Goal: Communication & Community: Answer question/provide support

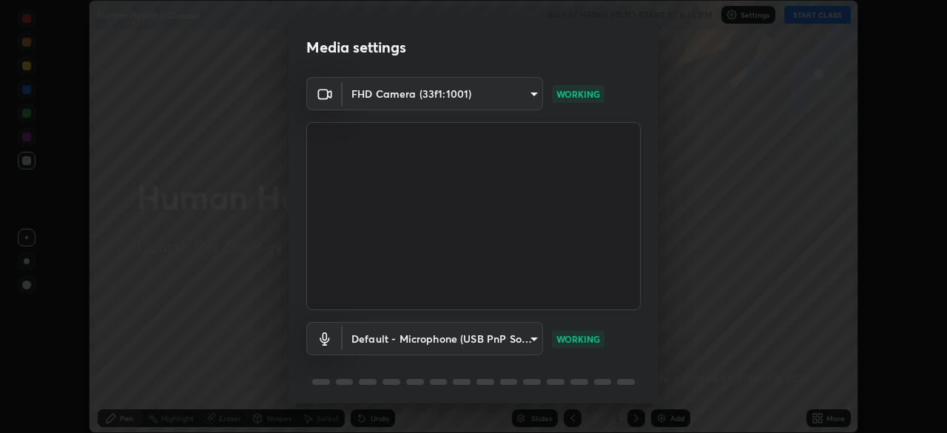
scroll to position [53, 0]
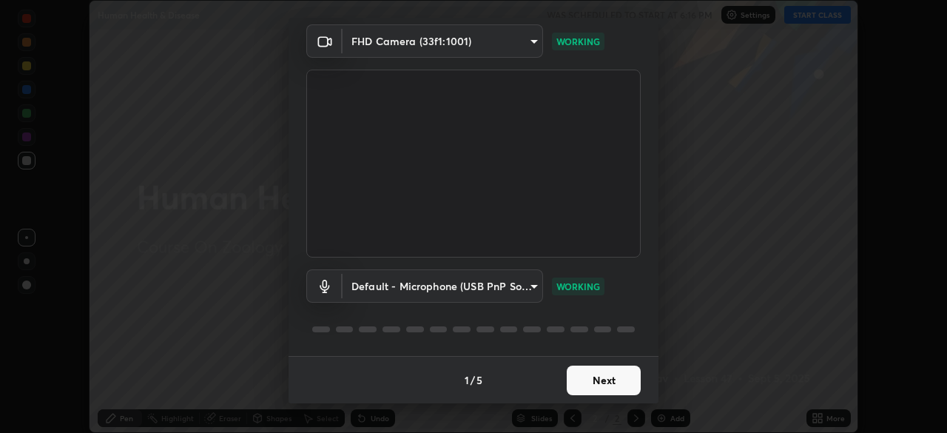
click at [527, 288] on body "Erase all Human Health & Disease WAS SCHEDULED TO START AT 6:16 PM Settings STA…" at bounding box center [473, 216] width 947 height 433
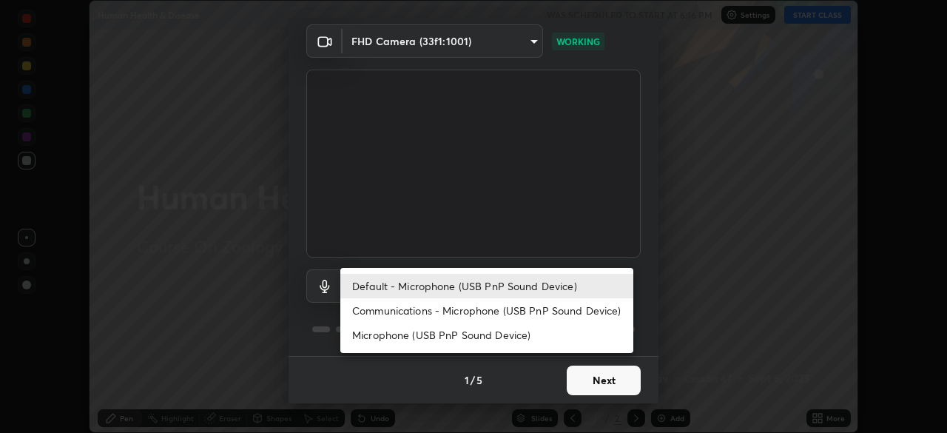
click at [520, 311] on li "Communications - Microphone (USB PnP Sound Device)" at bounding box center [486, 310] width 293 height 24
type input "communications"
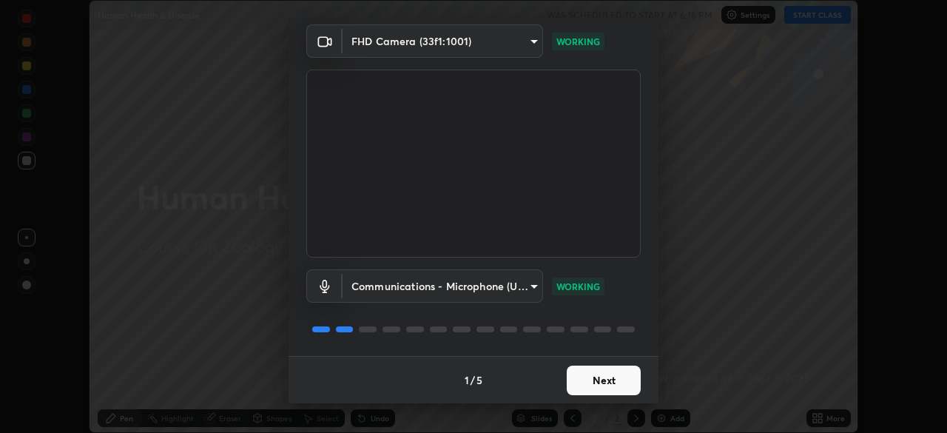
click at [619, 375] on button "Next" at bounding box center [604, 381] width 74 height 30
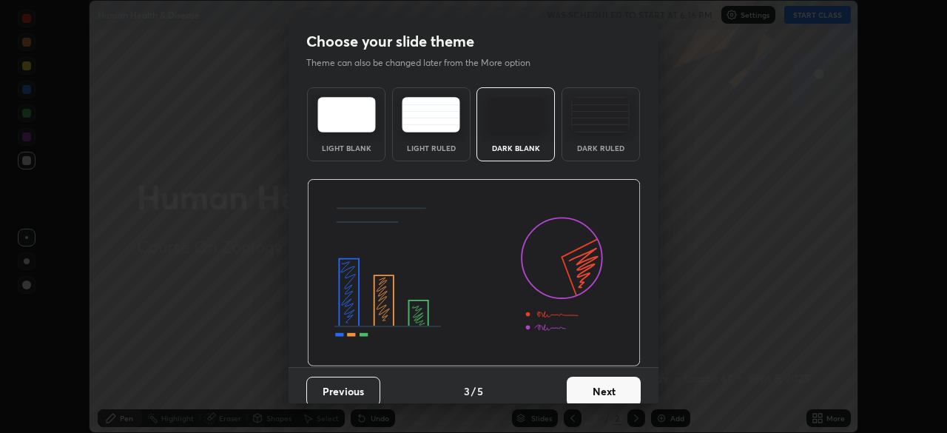
click at [633, 386] on button "Next" at bounding box center [604, 392] width 74 height 30
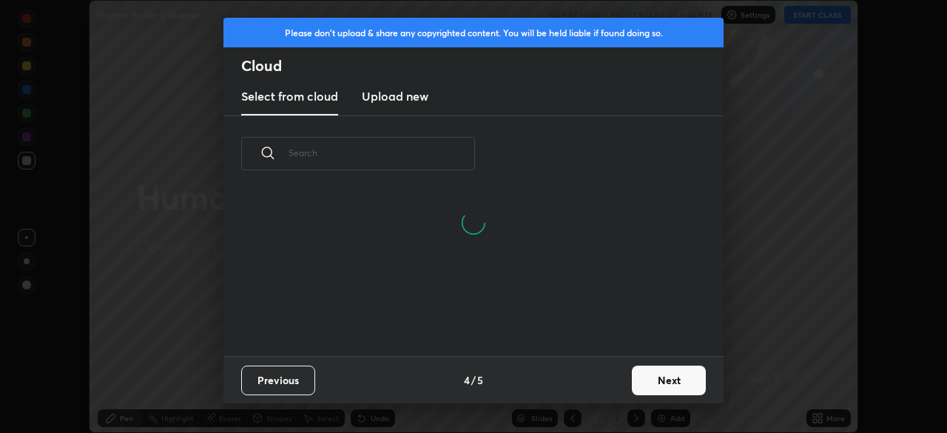
click at [660, 380] on button "Next" at bounding box center [669, 381] width 74 height 30
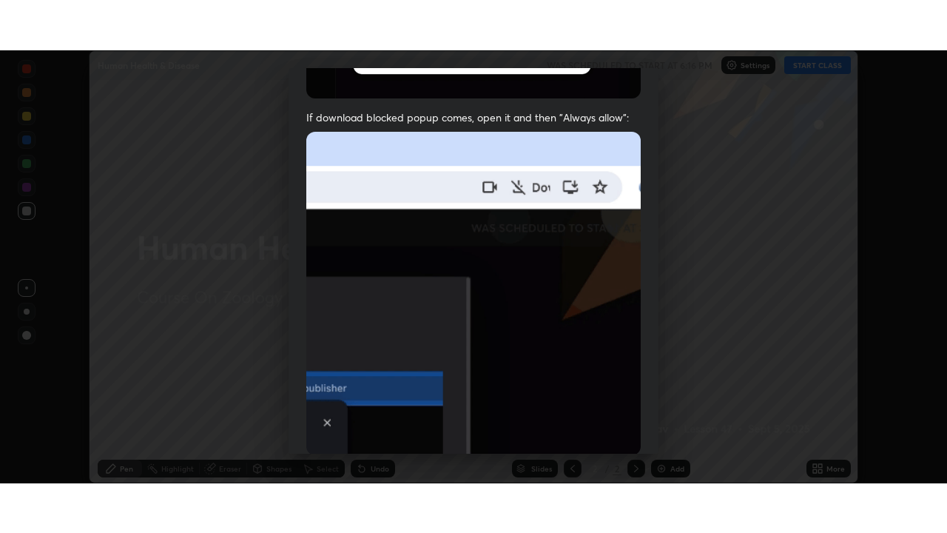
scroll to position [355, 0]
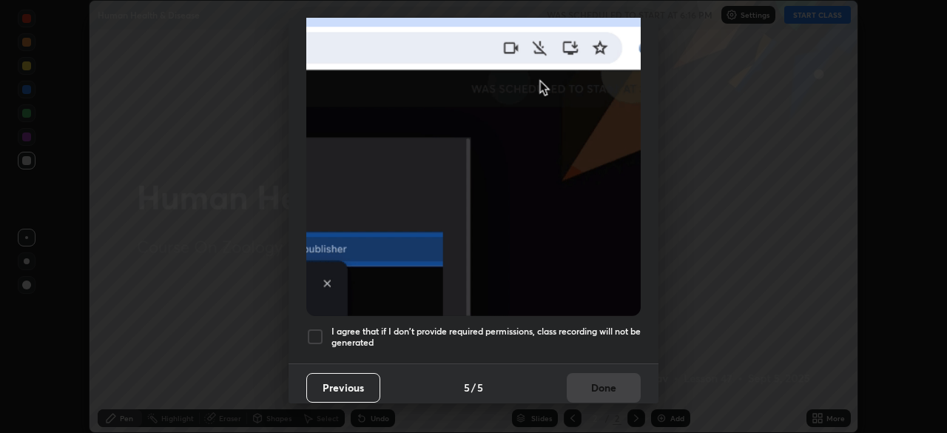
click at [314, 330] on div at bounding box center [315, 337] width 18 height 18
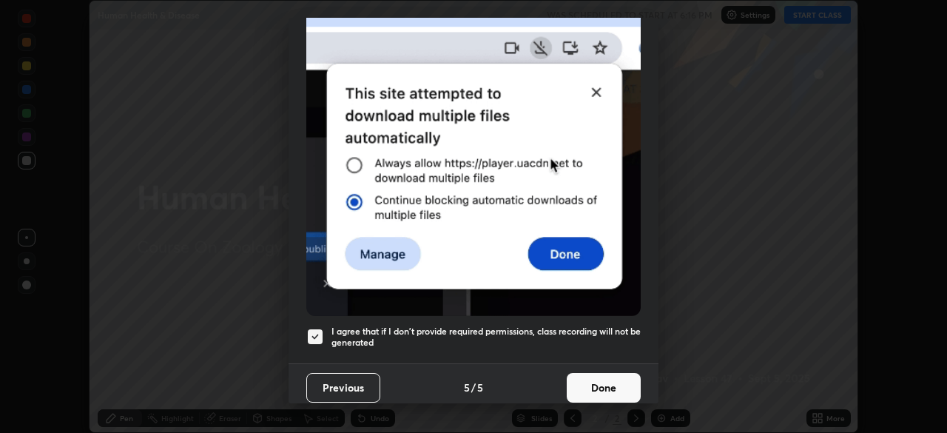
click at [601, 381] on button "Done" at bounding box center [604, 388] width 74 height 30
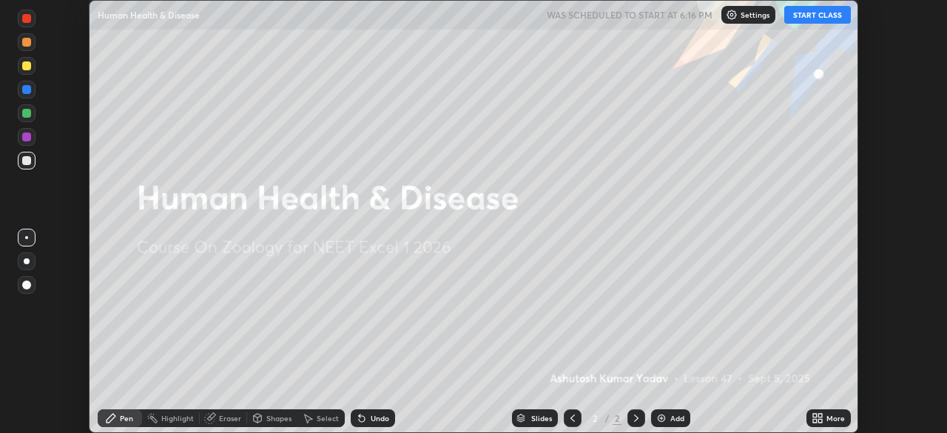
click at [680, 420] on div "Add" at bounding box center [678, 417] width 14 height 7
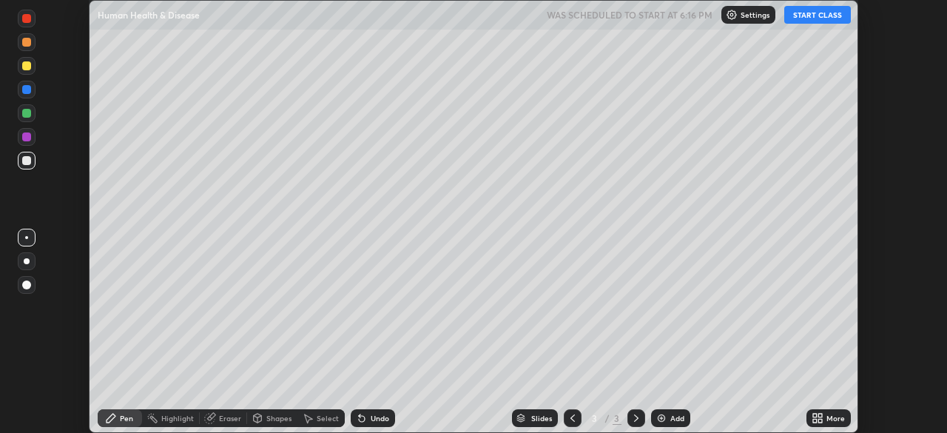
click at [830, 415] on div "More" at bounding box center [836, 417] width 19 height 7
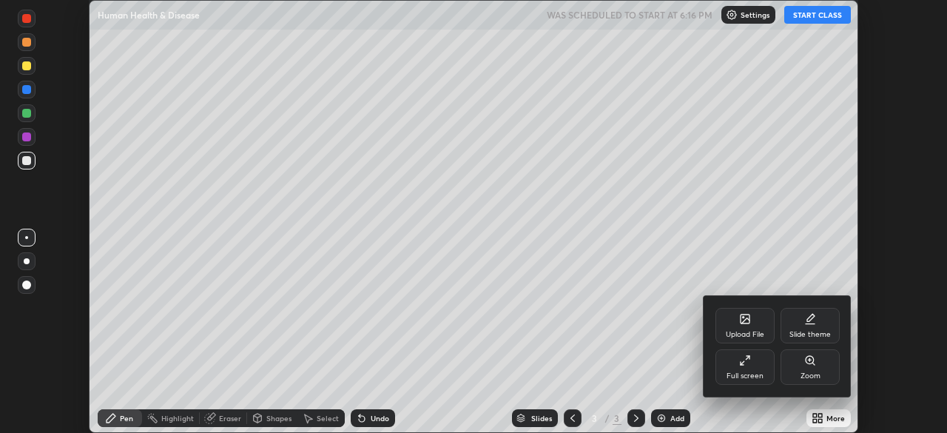
click at [752, 372] on div "Full screen" at bounding box center [745, 375] width 37 height 7
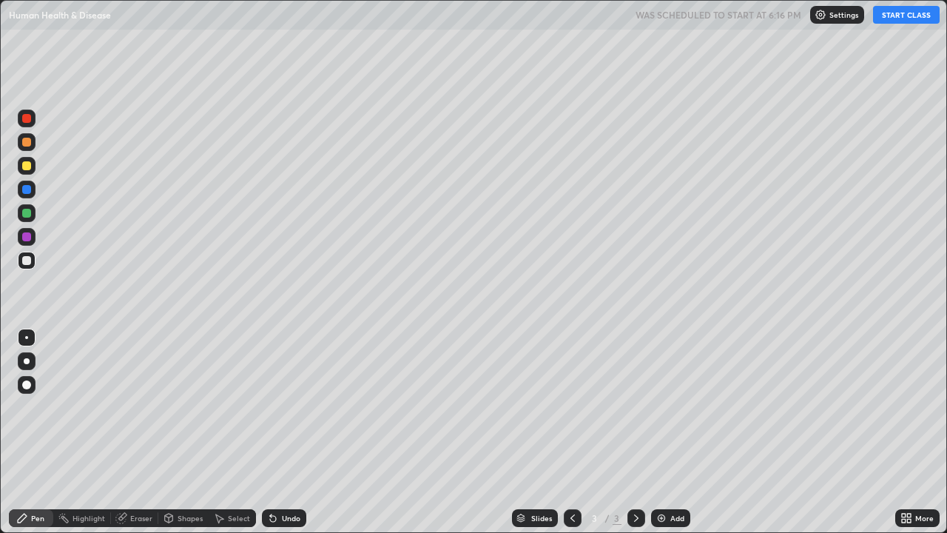
scroll to position [533, 947]
click at [907, 21] on button "START CLASS" at bounding box center [906, 15] width 67 height 18
click at [20, 263] on div at bounding box center [27, 261] width 18 height 18
click at [27, 384] on div at bounding box center [26, 384] width 9 height 9
click at [27, 164] on div at bounding box center [26, 165] width 9 height 9
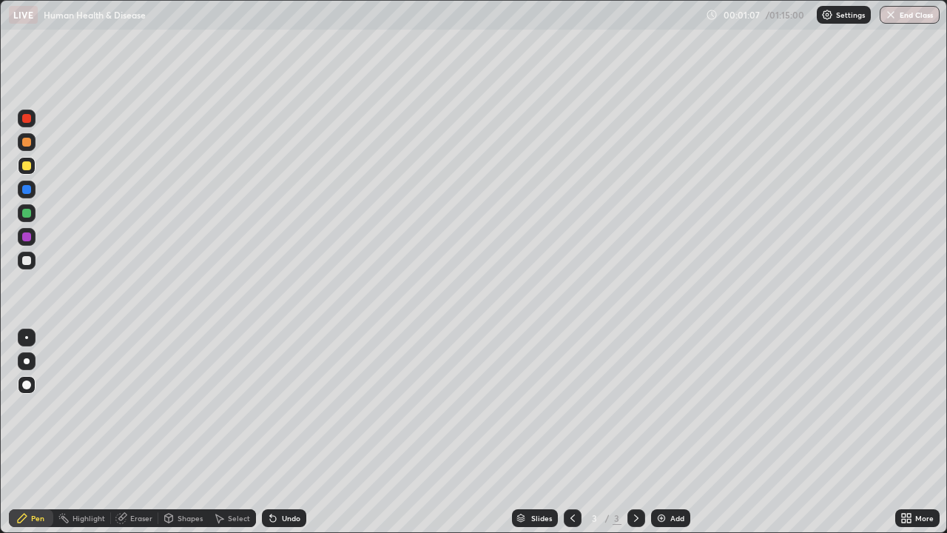
click at [270, 432] on icon at bounding box center [273, 519] width 6 height 6
click at [23, 240] on div at bounding box center [26, 236] width 9 height 9
click at [27, 266] on div at bounding box center [27, 261] width 18 height 18
click at [677, 432] on div "Add" at bounding box center [678, 517] width 14 height 7
click at [29, 166] on div at bounding box center [26, 165] width 9 height 9
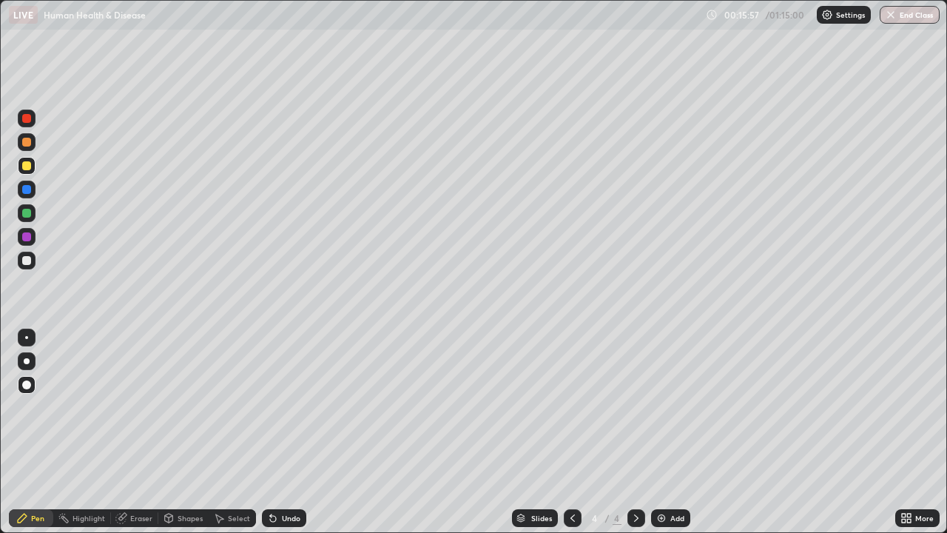
click at [181, 432] on div "Shapes" at bounding box center [190, 517] width 25 height 7
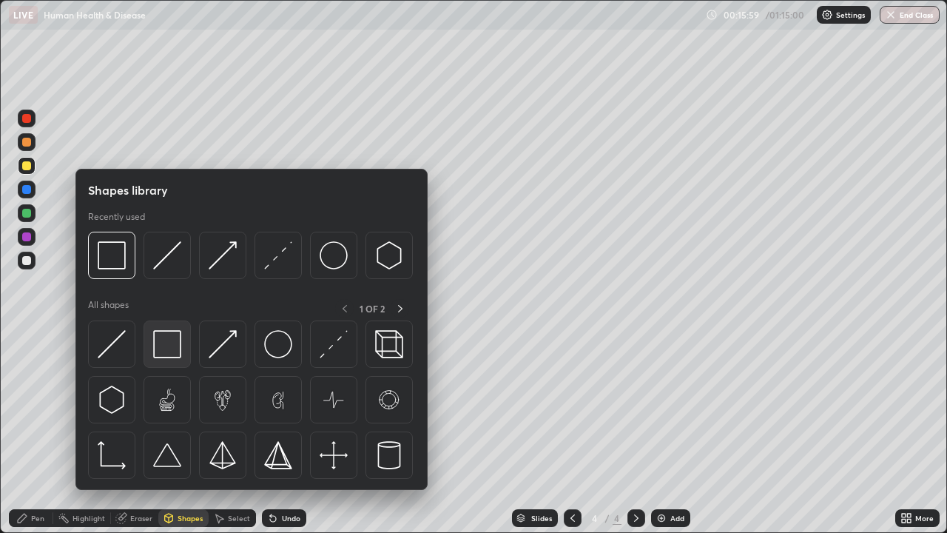
click at [173, 349] on img at bounding box center [167, 344] width 28 height 28
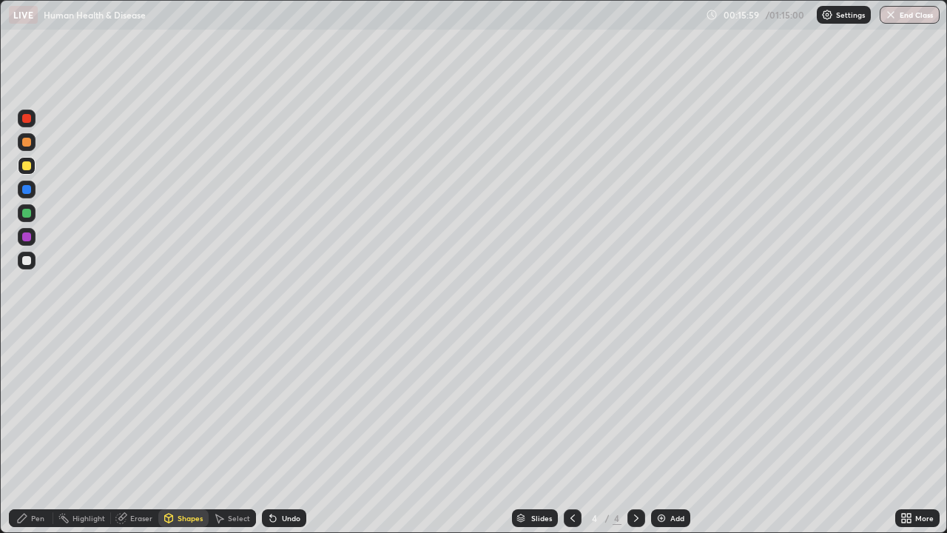
click at [28, 238] on div at bounding box center [26, 236] width 9 height 9
click at [28, 141] on div at bounding box center [26, 142] width 9 height 9
click at [33, 432] on div "Pen" at bounding box center [31, 518] width 44 height 18
click at [30, 257] on div at bounding box center [26, 260] width 9 height 9
click at [283, 432] on div "Undo" at bounding box center [284, 518] width 44 height 18
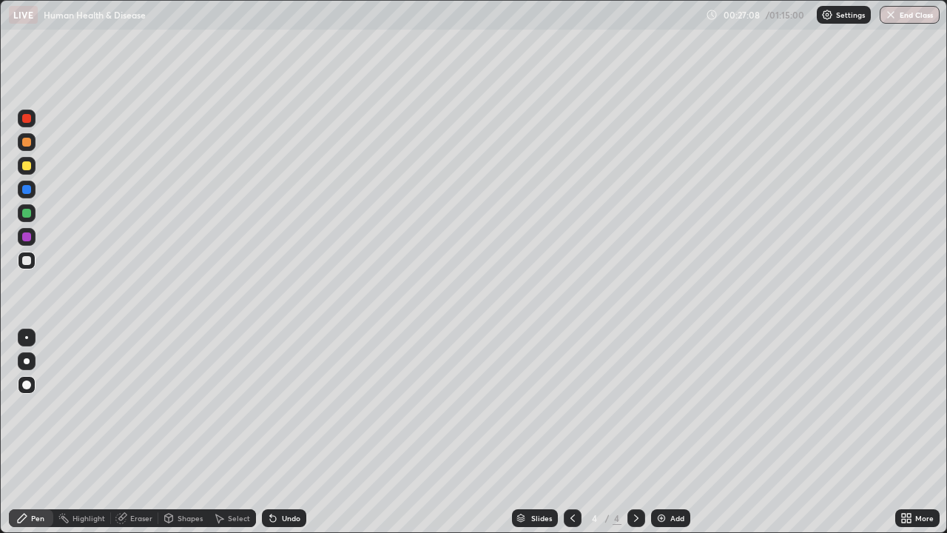
click at [668, 432] on div "Add" at bounding box center [670, 518] width 39 height 18
click at [26, 164] on div at bounding box center [26, 165] width 9 height 9
click at [42, 432] on div "Pen" at bounding box center [37, 517] width 13 height 7
click at [26, 144] on div at bounding box center [26, 142] width 9 height 9
click at [29, 259] on div at bounding box center [26, 260] width 9 height 9
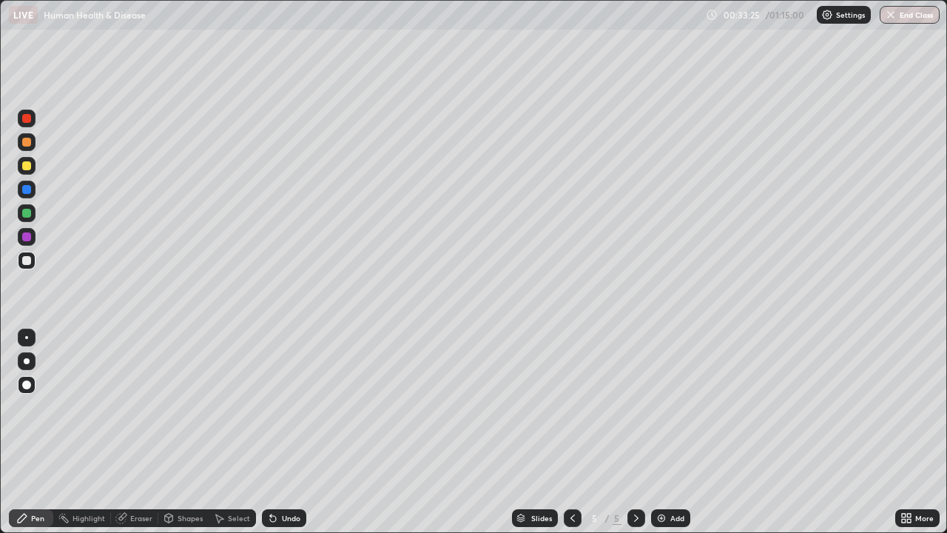
click at [668, 432] on div "Add" at bounding box center [670, 518] width 39 height 18
click at [30, 167] on div at bounding box center [26, 165] width 9 height 9
click at [29, 266] on div at bounding box center [27, 261] width 18 height 18
click at [295, 432] on div "Undo" at bounding box center [291, 517] width 19 height 7
click at [667, 432] on div "Add" at bounding box center [670, 518] width 39 height 18
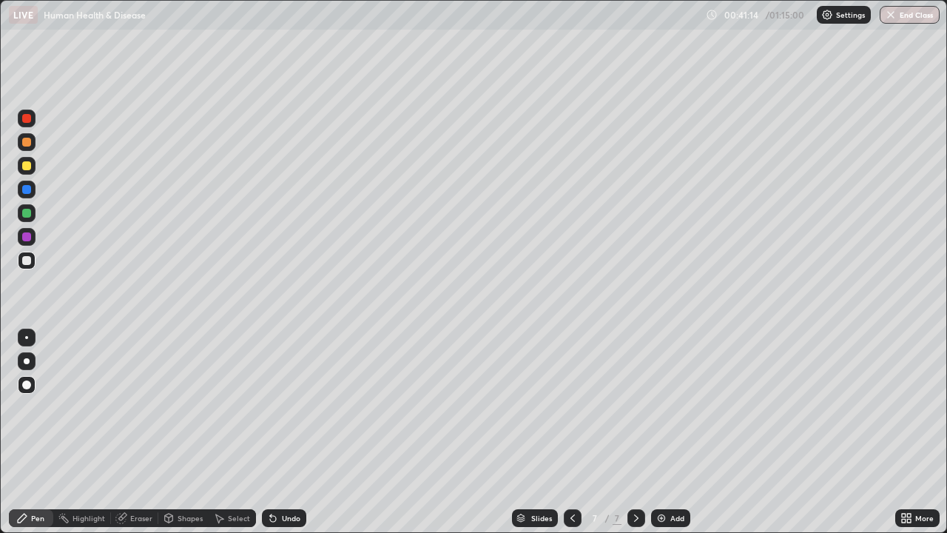
click at [27, 167] on div at bounding box center [26, 165] width 9 height 9
click at [27, 261] on div at bounding box center [26, 260] width 9 height 9
click at [271, 432] on icon at bounding box center [273, 519] width 6 height 6
click at [24, 145] on div at bounding box center [26, 142] width 9 height 9
click at [24, 263] on div at bounding box center [26, 260] width 9 height 9
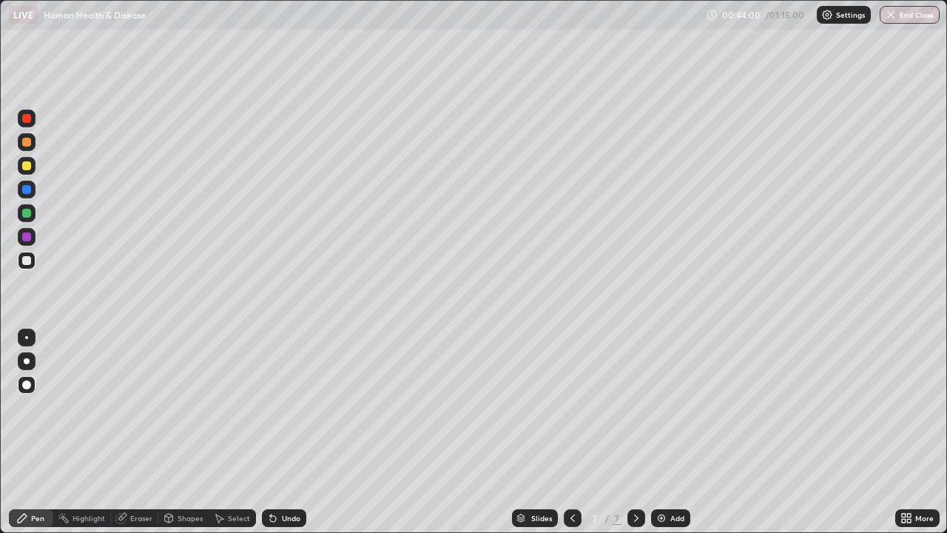
click at [571, 432] on icon at bounding box center [573, 518] width 12 height 12
click at [635, 432] on icon at bounding box center [637, 518] width 12 height 12
click at [660, 432] on div "Add" at bounding box center [670, 518] width 39 height 18
click at [20, 146] on div at bounding box center [27, 142] width 18 height 18
click at [286, 432] on div "Undo" at bounding box center [291, 517] width 19 height 7
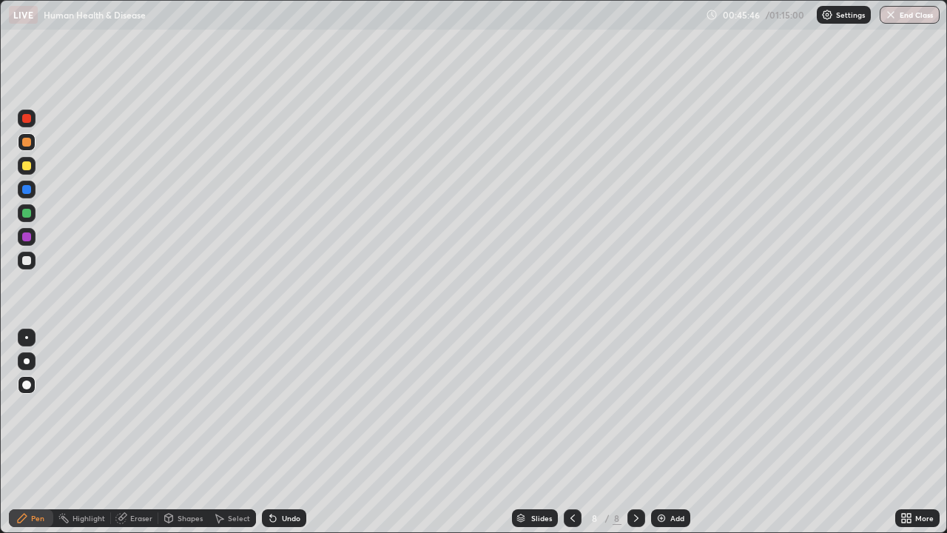
click at [289, 432] on div "Undo" at bounding box center [284, 518] width 44 height 18
click at [281, 432] on div "Undo" at bounding box center [284, 518] width 44 height 18
click at [289, 432] on div "Undo" at bounding box center [291, 517] width 19 height 7
click at [287, 432] on div "Undo" at bounding box center [284, 518] width 44 height 18
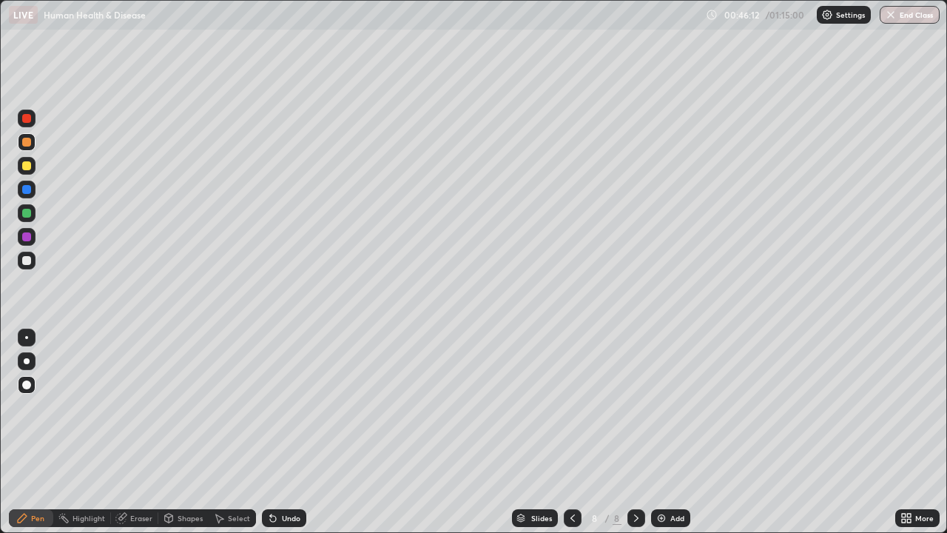
click at [281, 432] on div "Undo" at bounding box center [284, 518] width 44 height 18
click at [673, 432] on div "Add" at bounding box center [670, 518] width 39 height 18
click at [33, 263] on div at bounding box center [27, 261] width 18 height 18
click at [27, 168] on div at bounding box center [26, 165] width 9 height 9
click at [27, 238] on div at bounding box center [26, 236] width 9 height 9
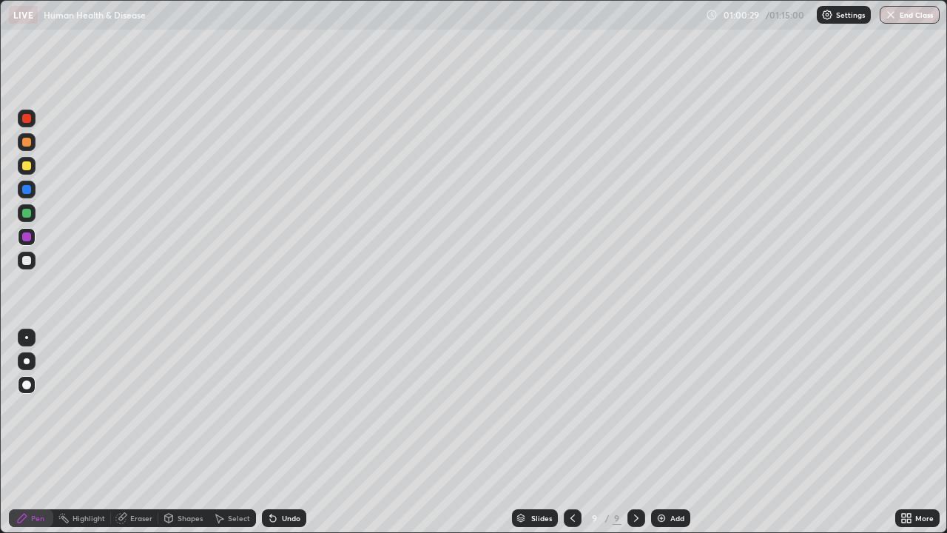
click at [27, 259] on div at bounding box center [26, 260] width 9 height 9
click at [36, 432] on div "Pen" at bounding box center [31, 518] width 44 height 18
click at [275, 432] on icon at bounding box center [273, 518] width 12 height 12
click at [676, 432] on div "Add" at bounding box center [670, 518] width 39 height 18
click at [27, 167] on div at bounding box center [26, 165] width 9 height 9
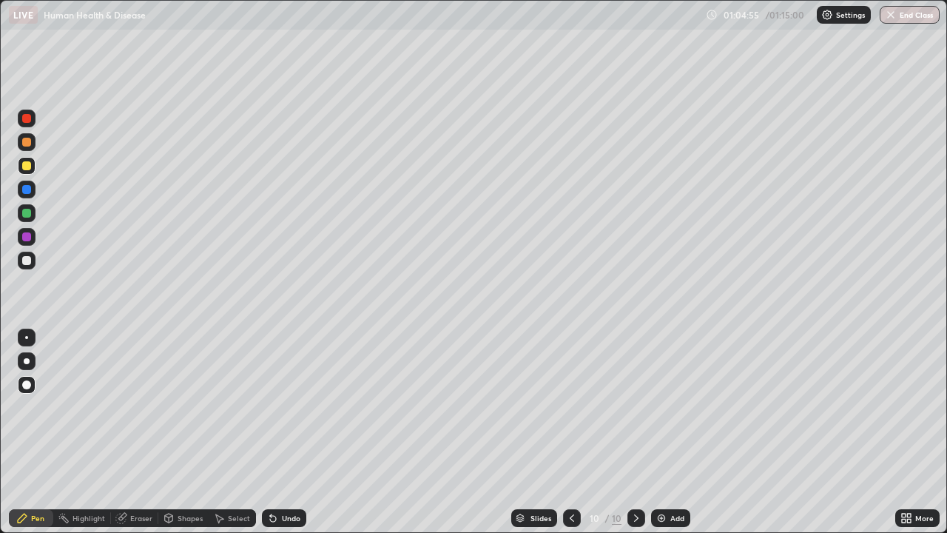
click at [24, 193] on div at bounding box center [26, 189] width 9 height 9
click at [25, 118] on div at bounding box center [26, 118] width 9 height 9
click at [26, 144] on div at bounding box center [26, 142] width 9 height 9
click at [32, 258] on div at bounding box center [27, 261] width 18 height 18
click at [906, 15] on button "End Class" at bounding box center [911, 15] width 58 height 18
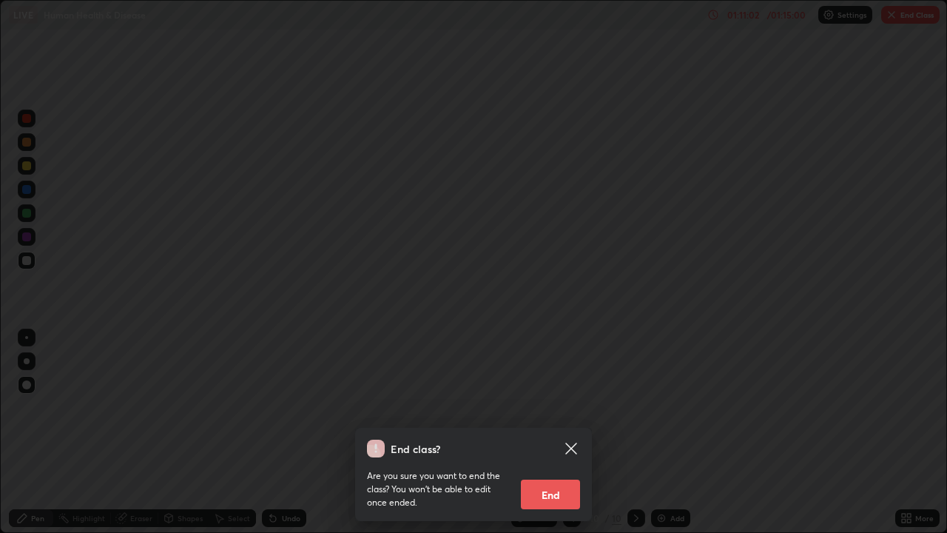
click at [542, 432] on button "End" at bounding box center [550, 495] width 59 height 30
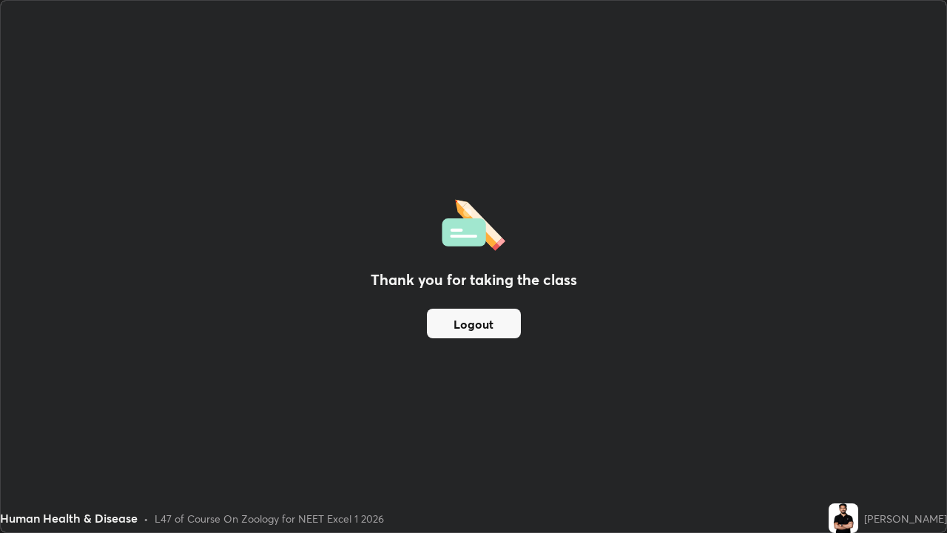
click at [478, 311] on button "Logout" at bounding box center [474, 324] width 94 height 30
